Goal: Obtain resource: Obtain resource

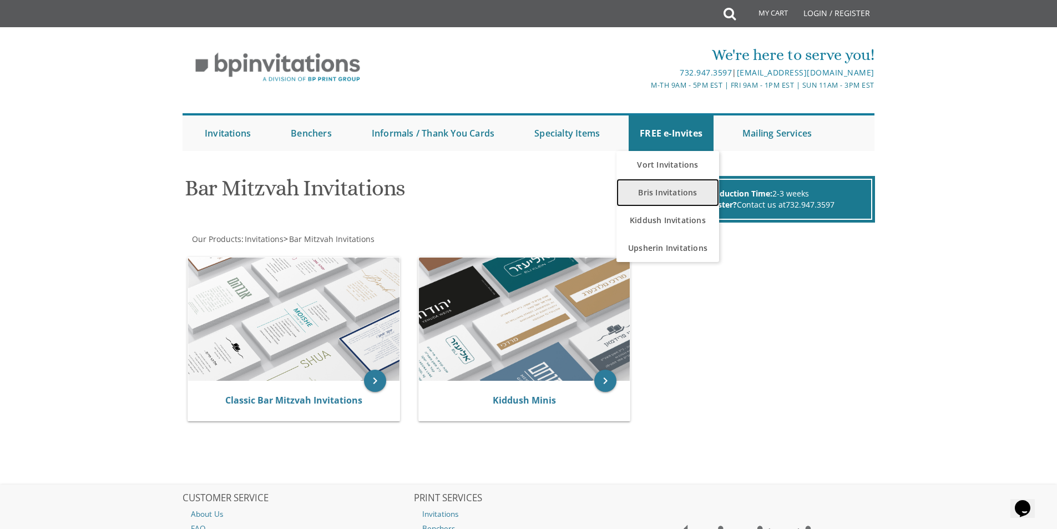
click at [664, 193] on link "Bris Invitations" at bounding box center [667, 193] width 103 height 28
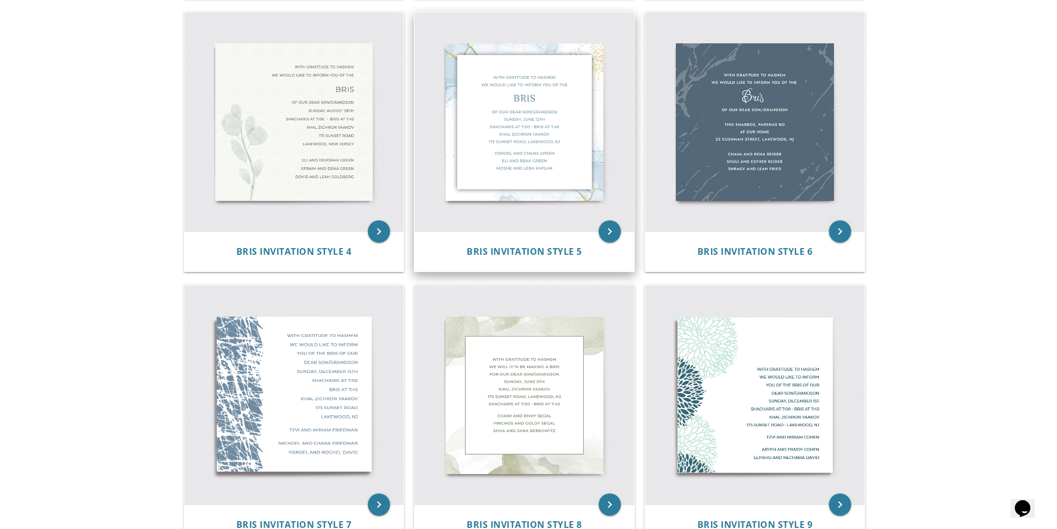
scroll to position [523, 0]
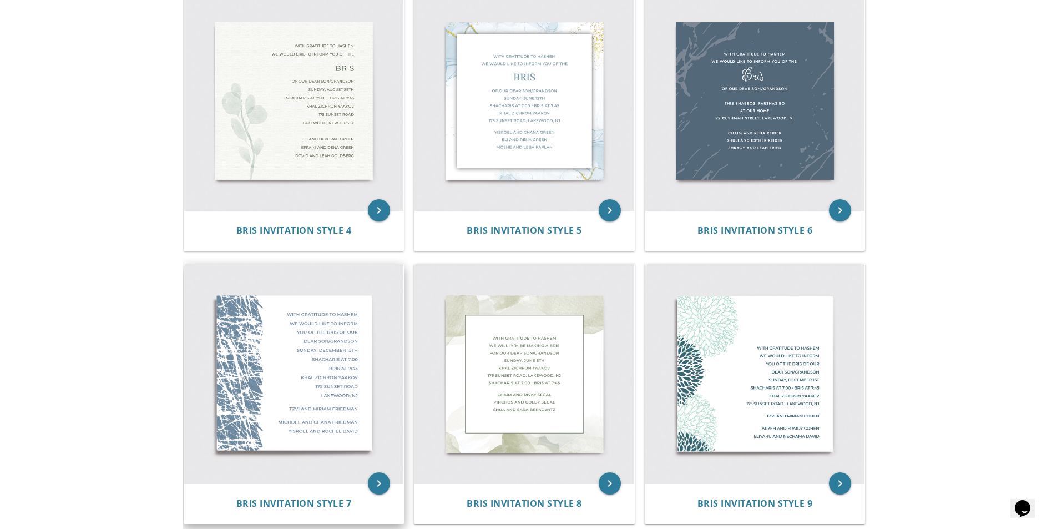
click at [268, 372] on img at bounding box center [294, 374] width 220 height 220
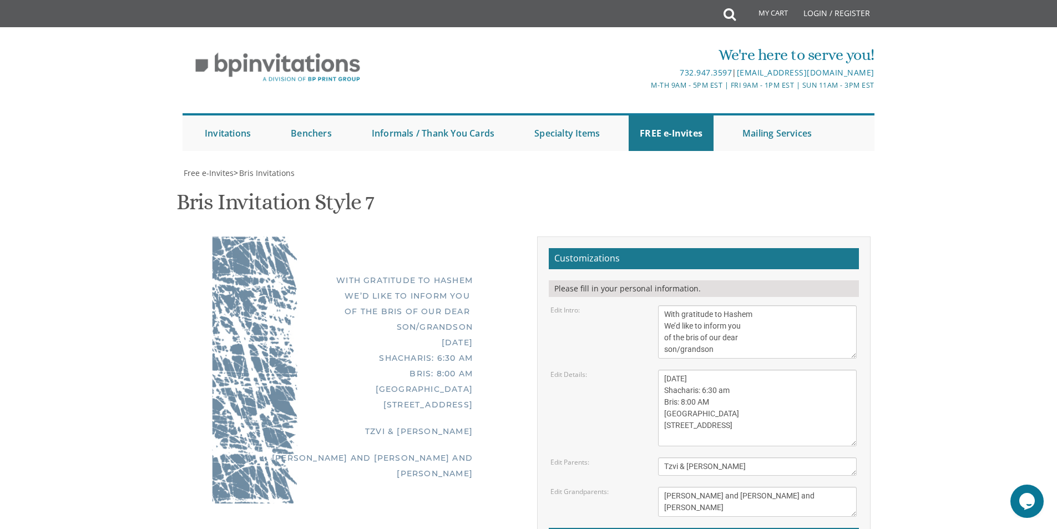
scroll to position [55, 0]
click at [749, 305] on textarea "With gratitude to Hashem We’d like to inform you of the bris of our dear son/gr…" at bounding box center [757, 331] width 199 height 53
drag, startPoint x: 671, startPoint y: 264, endPoint x: 761, endPoint y: 296, distance: 94.8
click at [761, 305] on textarea "With gratitude to Hashem We’d like to inform you of the bris of our dear son/gr…" at bounding box center [757, 331] width 199 height 53
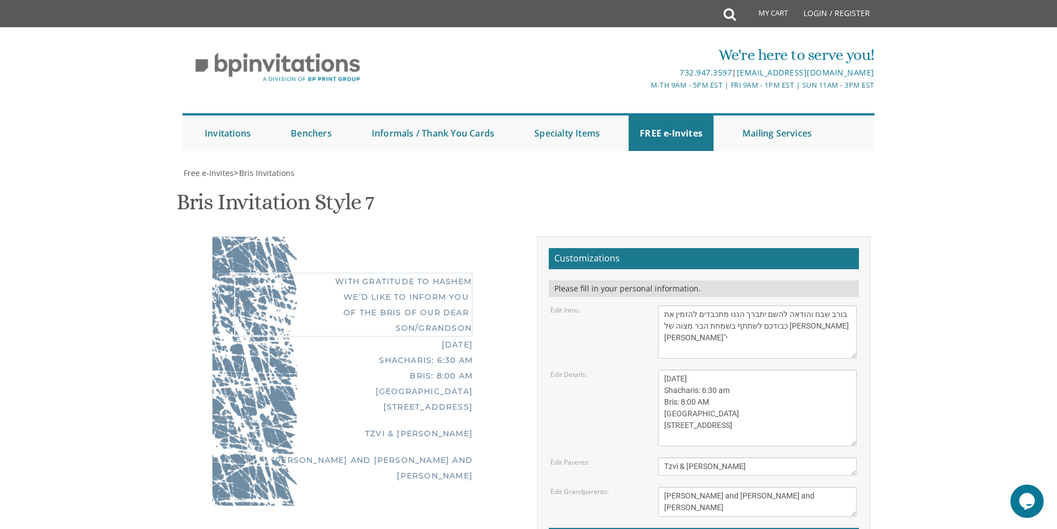
click at [676, 305] on textarea "With gratitude to Hashem We’d like to inform you of the bris of our dear son/gr…" at bounding box center [757, 331] width 199 height 53
click at [681, 305] on textarea "With gratitude to Hashem We’d like to inform you of the bris of our dear son/gr…" at bounding box center [757, 331] width 199 height 53
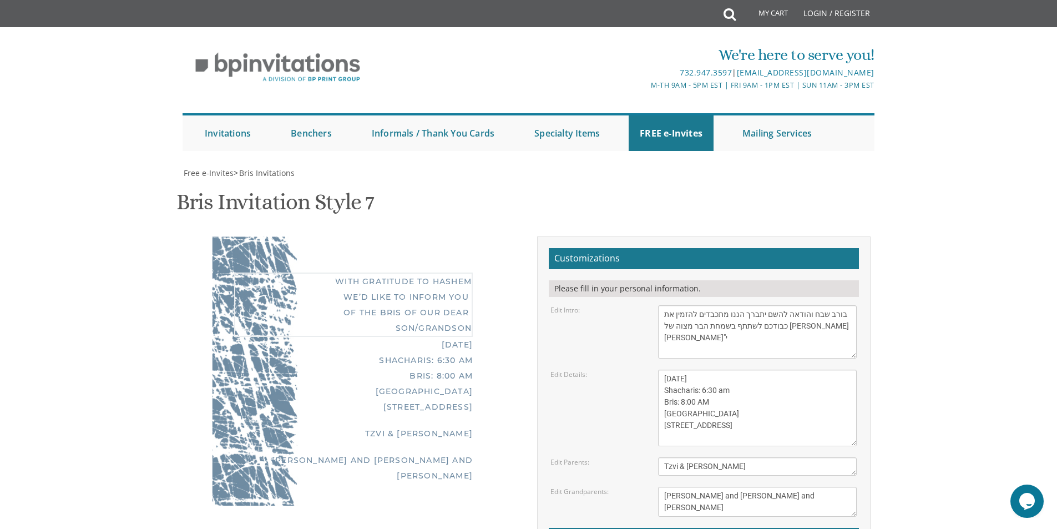
click at [681, 305] on textarea "With gratitude to Hashem We’d like to inform you of the bris of our dear son/gr…" at bounding box center [757, 331] width 199 height 53
click at [665, 305] on textarea "With gratitude to Hashem We’d like to inform you of the bris of our dear son/gr…" at bounding box center [757, 331] width 199 height 53
type textarea "בורב שבח והודאה להשם יתברך הננו מתכבדים להזמין את כבודכם לשתתף בשמחת הבר מצוה ש…"
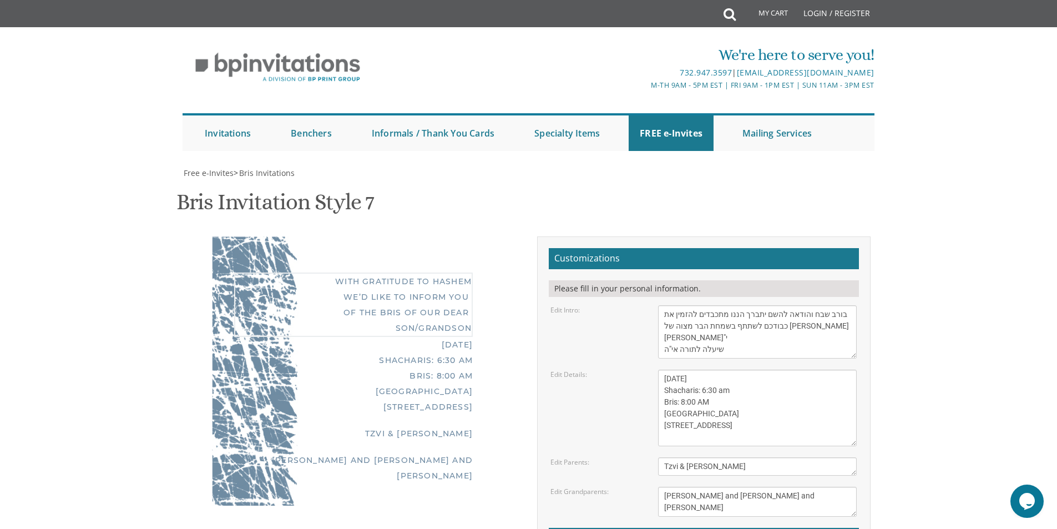
click at [697, 369] on textarea "Sunday, May 8th Shacharis: 6:30 am Bris: 8:00 AM Ateres Leah Hall 805 Cross St …" at bounding box center [757, 407] width 199 height 77
click at [679, 369] on textarea "Sunday, May 8th Shacharis: 6:30 am Bris: 8:00 AM Ateres Leah Hall 805 Cross St …" at bounding box center [757, 407] width 199 height 77
click at [692, 369] on textarea "Sunday, May 8th Shacharis: 6:30 am Bris: 8:00 AM Ateres Leah Hall 805 Cross St …" at bounding box center [757, 407] width 199 height 77
click at [691, 369] on textarea "Sunday, May 8th Shacharis: 6:30 am Bris: 8:00 AM Ateres Leah Hall 805 Cross St …" at bounding box center [757, 407] width 199 height 77
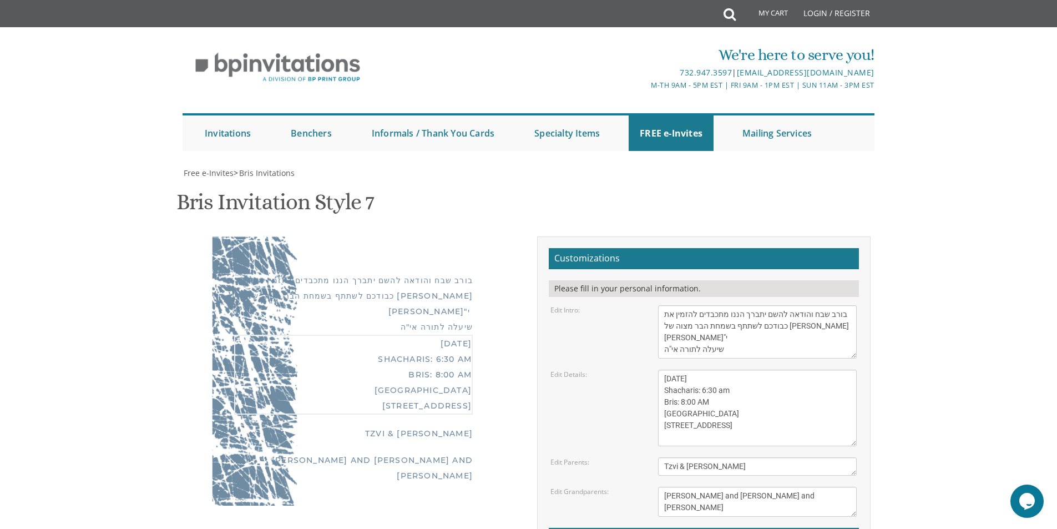
click at [691, 369] on textarea "Sunday, May 8th Shacharis: 6:30 am Bris: 8:00 AM Ateres Leah Hall 805 Cross St …" at bounding box center [757, 407] width 199 height 77
drag, startPoint x: 683, startPoint y: 290, endPoint x: 705, endPoint y: 301, distance: 24.1
click at [685, 305] on textarea "With gratitude to Hashem We’d like to inform you of the bris of our dear son/gr…" at bounding box center [757, 331] width 199 height 53
drag, startPoint x: 712, startPoint y: 300, endPoint x: 693, endPoint y: 292, distance: 20.2
drag, startPoint x: 693, startPoint y: 292, endPoint x: 743, endPoint y: 375, distance: 96.6
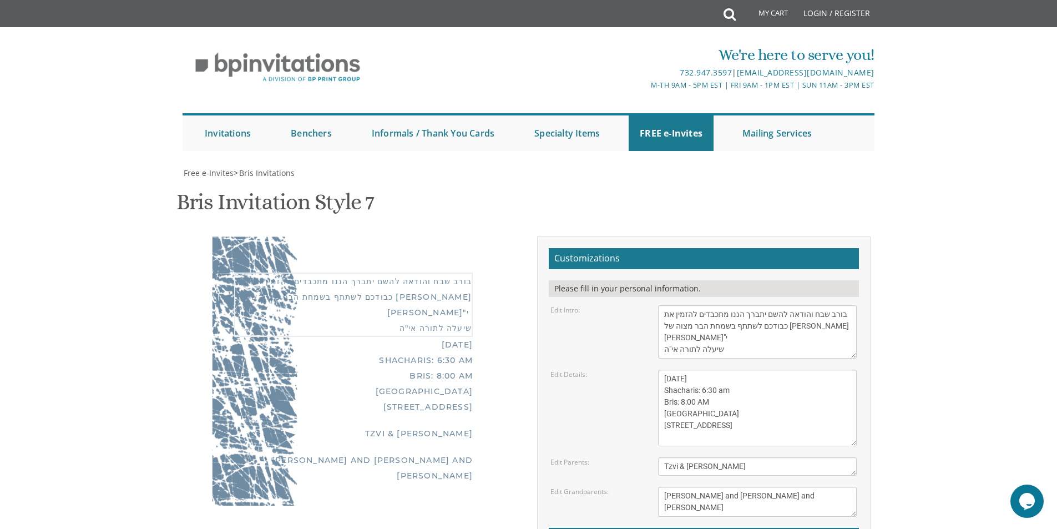
click at [743, 375] on textarea "Sunday, May 8th Shacharis: 6:30 am Bris: 8:00 AM Ateres Leah Hall 805 Cross St …" at bounding box center [757, 407] width 199 height 77
drag, startPoint x: 727, startPoint y: 321, endPoint x: 661, endPoint y: 333, distance: 66.6
click at [654, 369] on div "Sunday, May 8th Shacharis: 6:30 am Bris: 8:00 AM Ateres Leah Hall 805 Cross St …" at bounding box center [757, 407] width 215 height 77
drag, startPoint x: 676, startPoint y: 323, endPoint x: 802, endPoint y: 370, distance: 134.3
click at [802, 370] on textarea "Sunday, May 8th Shacharis: 6:30 am Bris: 8:00 AM Ateres Leah Hall 805 Cross St …" at bounding box center [757, 407] width 199 height 77
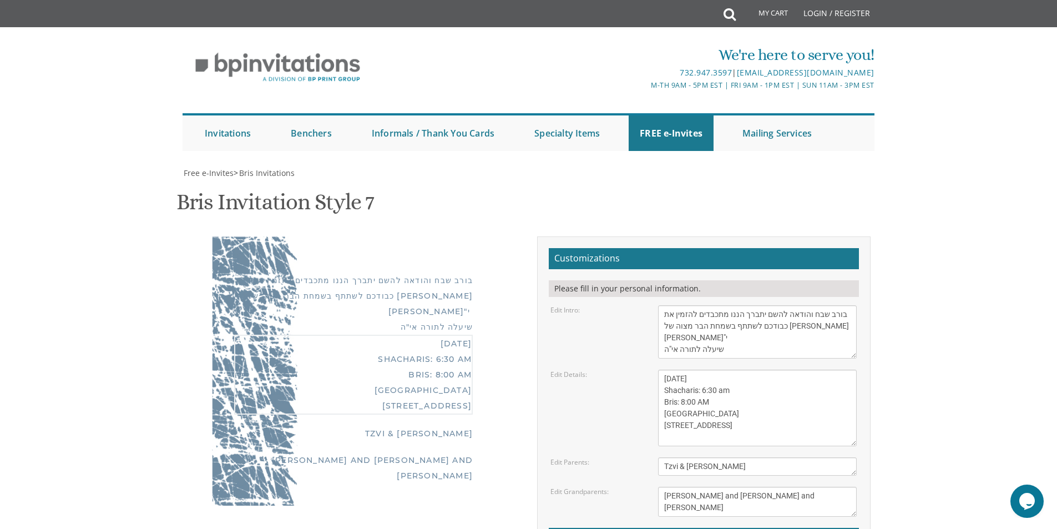
scroll to position [0, 0]
drag, startPoint x: 839, startPoint y: 321, endPoint x: 783, endPoint y: 352, distance: 64.3
click at [783, 352] on textarea "With gratitude to Hashem We’d like to inform you of the bris of our dear son/gr…" at bounding box center [757, 331] width 199 height 53
drag, startPoint x: 758, startPoint y: 328, endPoint x: 632, endPoint y: 65, distance: 291.6
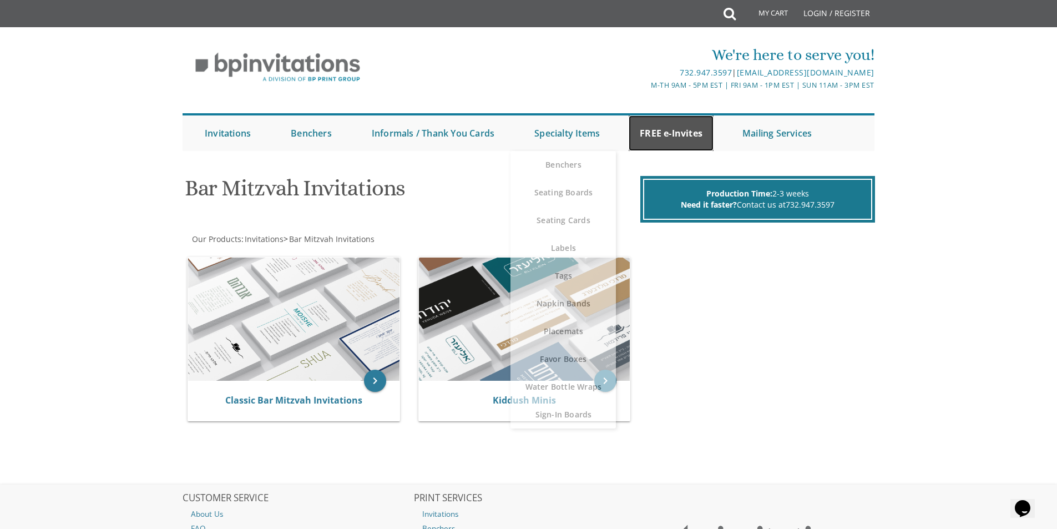
click at [650, 136] on link "FREE e-Invites" at bounding box center [671, 133] width 85 height 36
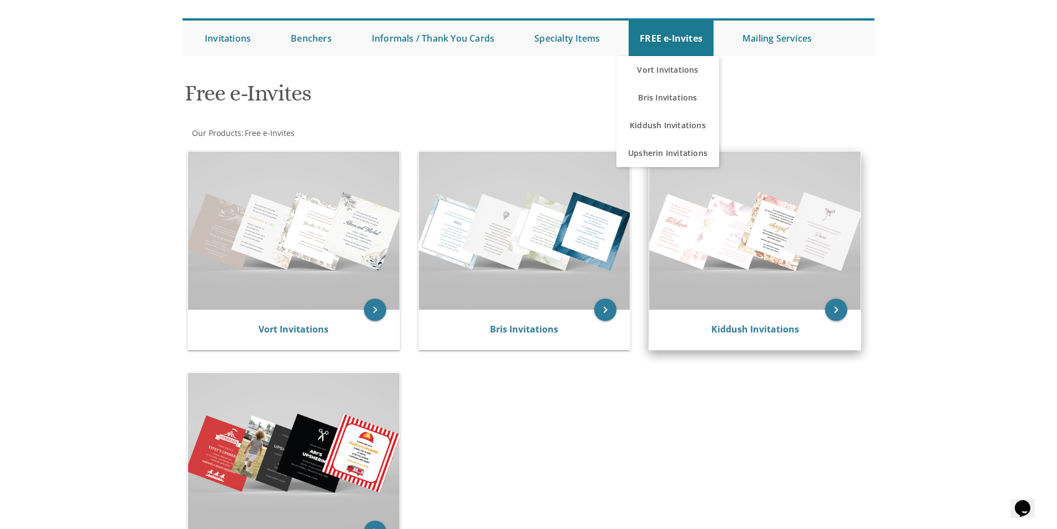
scroll to position [111, 0]
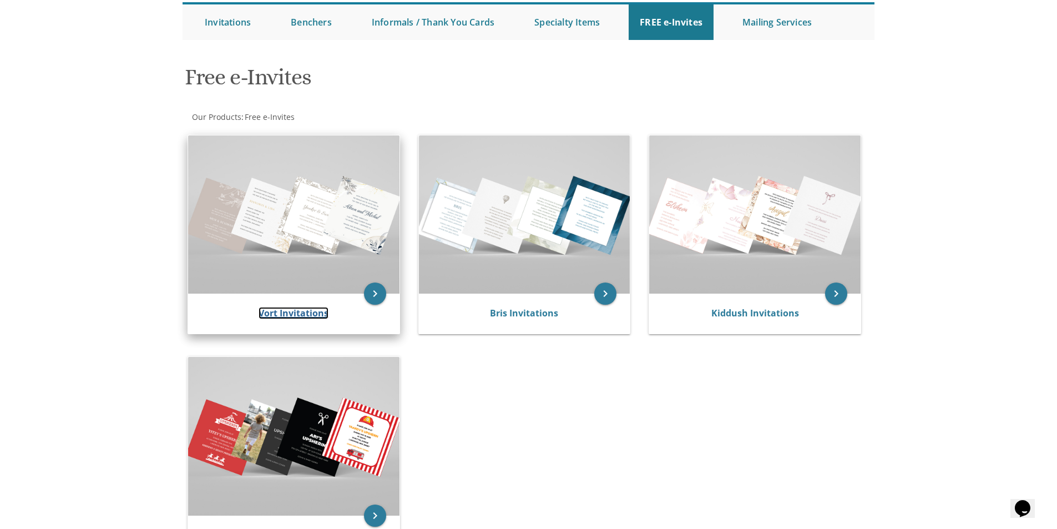
click at [305, 316] on link "Vort Invitations" at bounding box center [294, 313] width 70 height 12
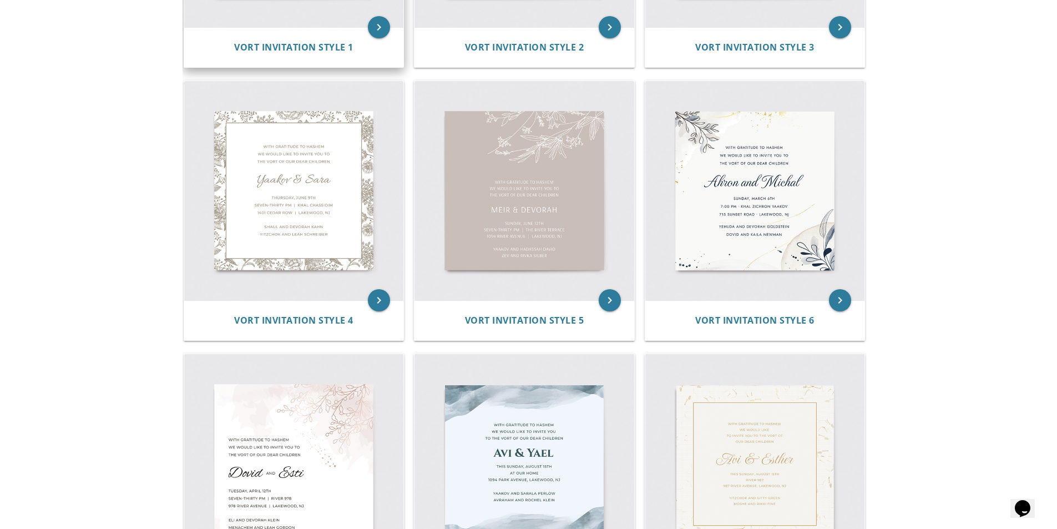
scroll to position [444, 0]
